Goal: Transaction & Acquisition: Purchase product/service

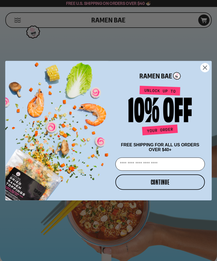
click at [204, 71] on circle "Close dialog" at bounding box center [205, 67] width 9 height 9
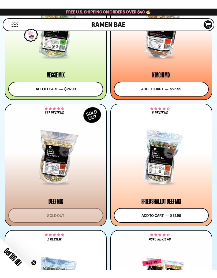
scroll to position [478, 0]
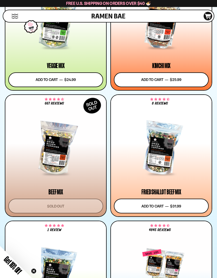
click at [139, 47] on div at bounding box center [161, 22] width 95 height 52
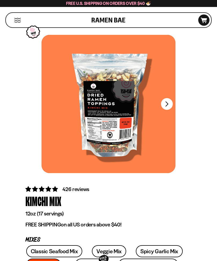
click at [169, 100] on button "Next" at bounding box center [167, 104] width 12 height 12
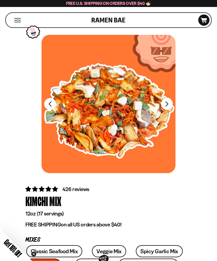
click at [170, 99] on div at bounding box center [109, 104] width 134 height 138
click at [167, 100] on button "FADCB6FD-DFAB-4417-9F21-029242090B77" at bounding box center [167, 104] width 12 height 12
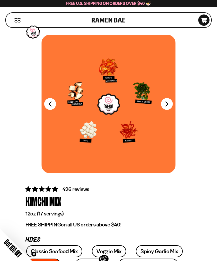
click at [171, 97] on div at bounding box center [109, 104] width 134 height 138
click at [168, 99] on button "FADCB6FD-DFAB-4417-9F21-029242090B77" at bounding box center [167, 104] width 12 height 12
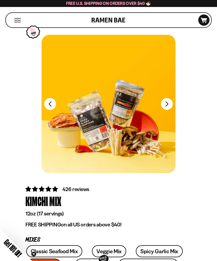
click at [170, 100] on button "FADCB6FD-DFAB-4417-9F21-029242090B77" at bounding box center [167, 104] width 12 height 12
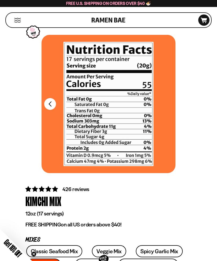
click at [169, 94] on div at bounding box center [109, 104] width 134 height 138
click at [52, 101] on button "FADCB6FD-DFAB-4417-9F21-029242090B77" at bounding box center [50, 104] width 12 height 12
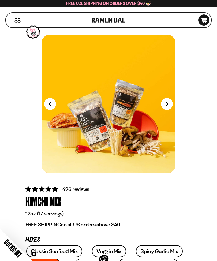
click at [54, 100] on button "FADCB6FD-DFAB-4417-9F21-029242090B77" at bounding box center [50, 104] width 12 height 12
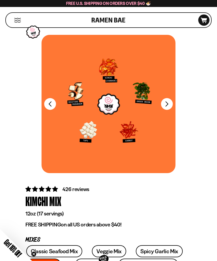
click at [52, 100] on button "FADCB6FD-DFAB-4417-9F21-029242090B77" at bounding box center [50, 104] width 12 height 12
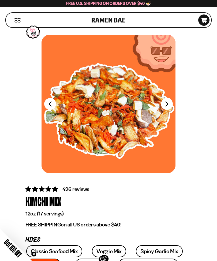
click at [49, 100] on button "FADCB6FD-DFAB-4417-9F21-029242090B77" at bounding box center [50, 104] width 12 height 12
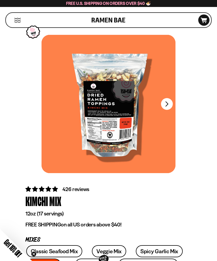
click at [43, 204] on div "Kimchi" at bounding box center [36, 201] width 23 height 16
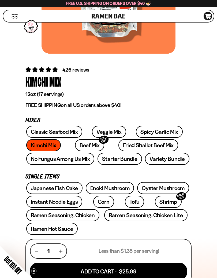
scroll to position [120, 0]
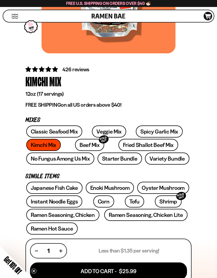
click at [61, 126] on link "Classic Seafood Mix" at bounding box center [54, 132] width 56 height 12
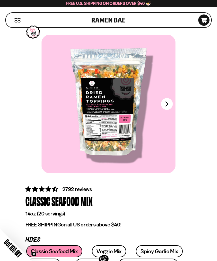
click at [169, 102] on button "FADCB6FD-DFAB-4417-9F21-029242090B77" at bounding box center [167, 104] width 12 height 12
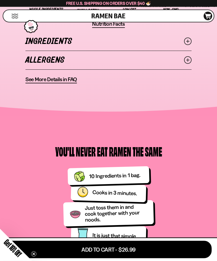
scroll to position [551, 0]
